Goal: Navigation & Orientation: Understand site structure

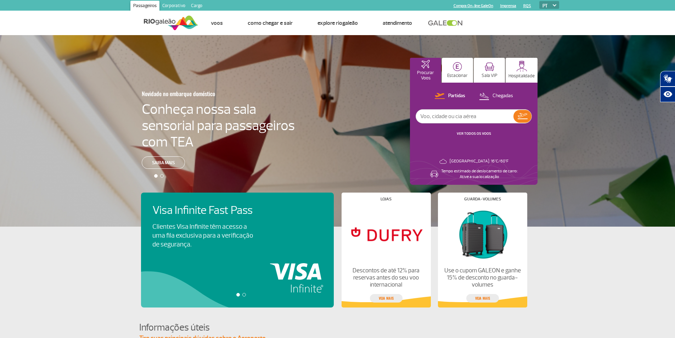
click at [175, 6] on link "Corporativo" at bounding box center [174, 6] width 29 height 11
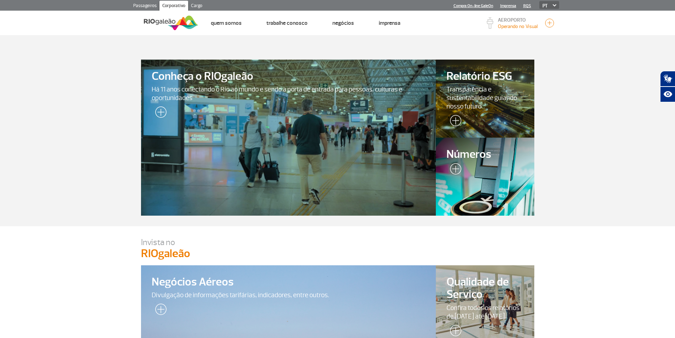
click at [194, 6] on link "Cargo" at bounding box center [196, 6] width 17 height 11
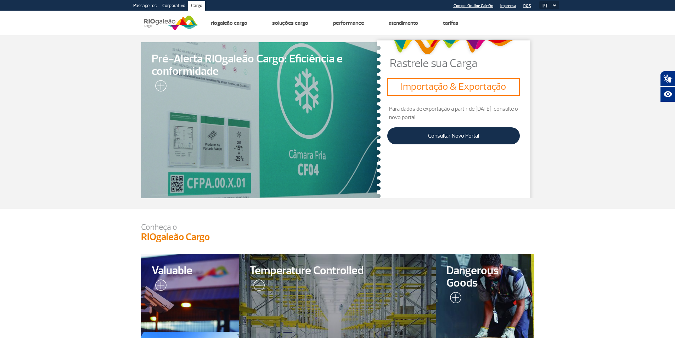
click at [167, 7] on link "Corporativo" at bounding box center [174, 6] width 29 height 11
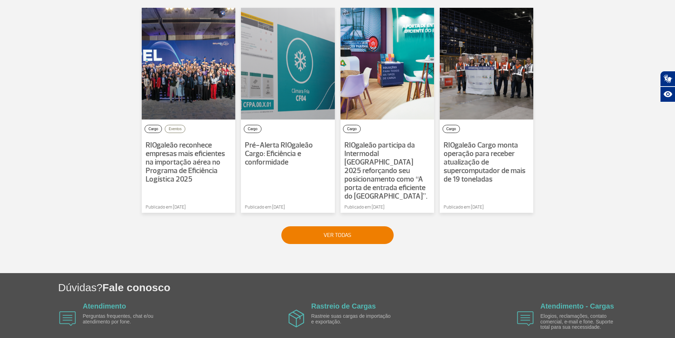
scroll to position [413, 0]
